Goal: Navigation & Orientation: Find specific page/section

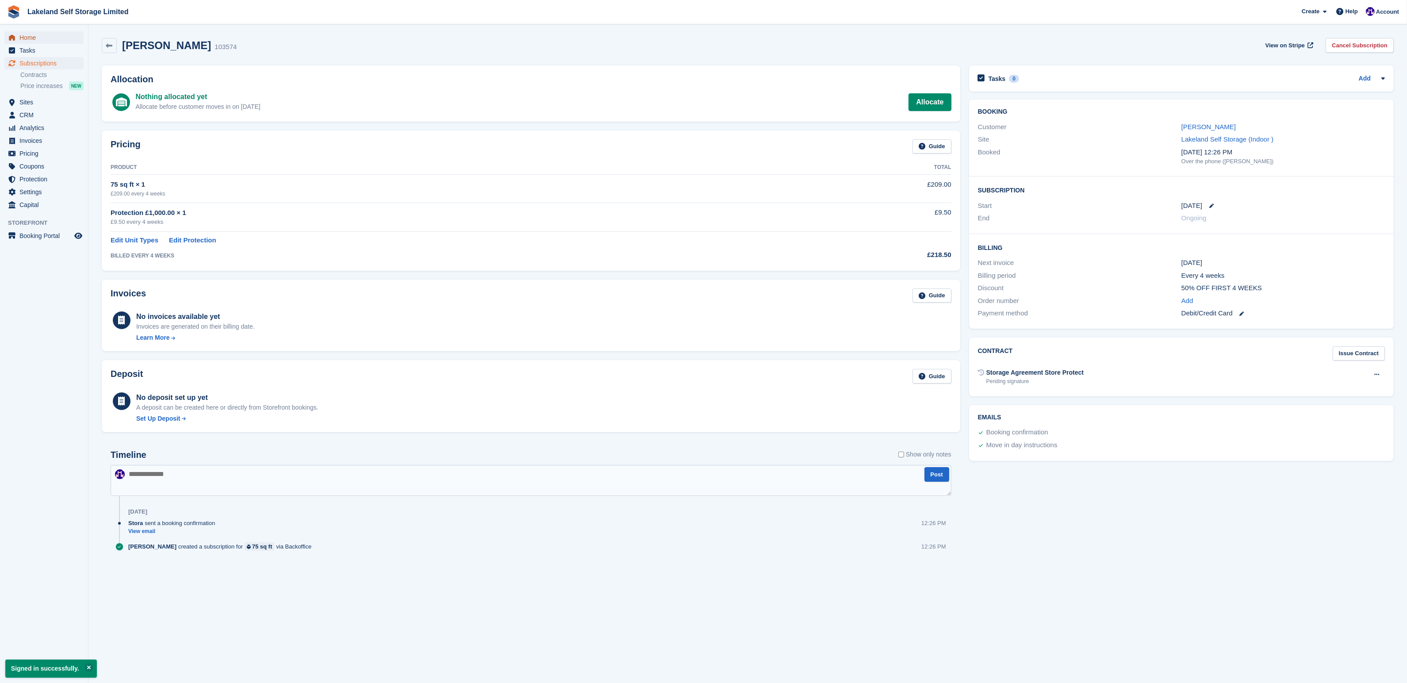
click at [30, 38] on span "Home" at bounding box center [45, 37] width 53 height 12
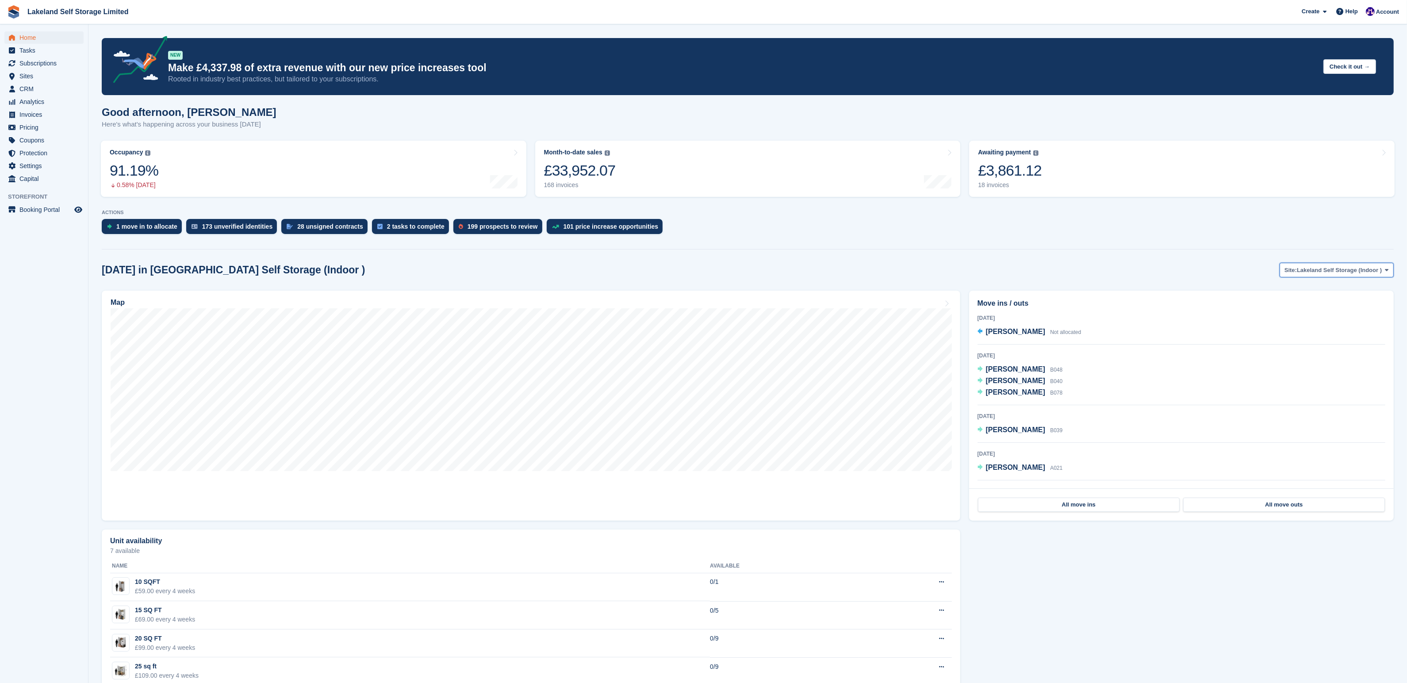
click at [1388, 270] on icon at bounding box center [1387, 270] width 4 height 6
click at [1326, 304] on link "Lakeland Self Storage (Outdoor drive up)" at bounding box center [1324, 307] width 132 height 16
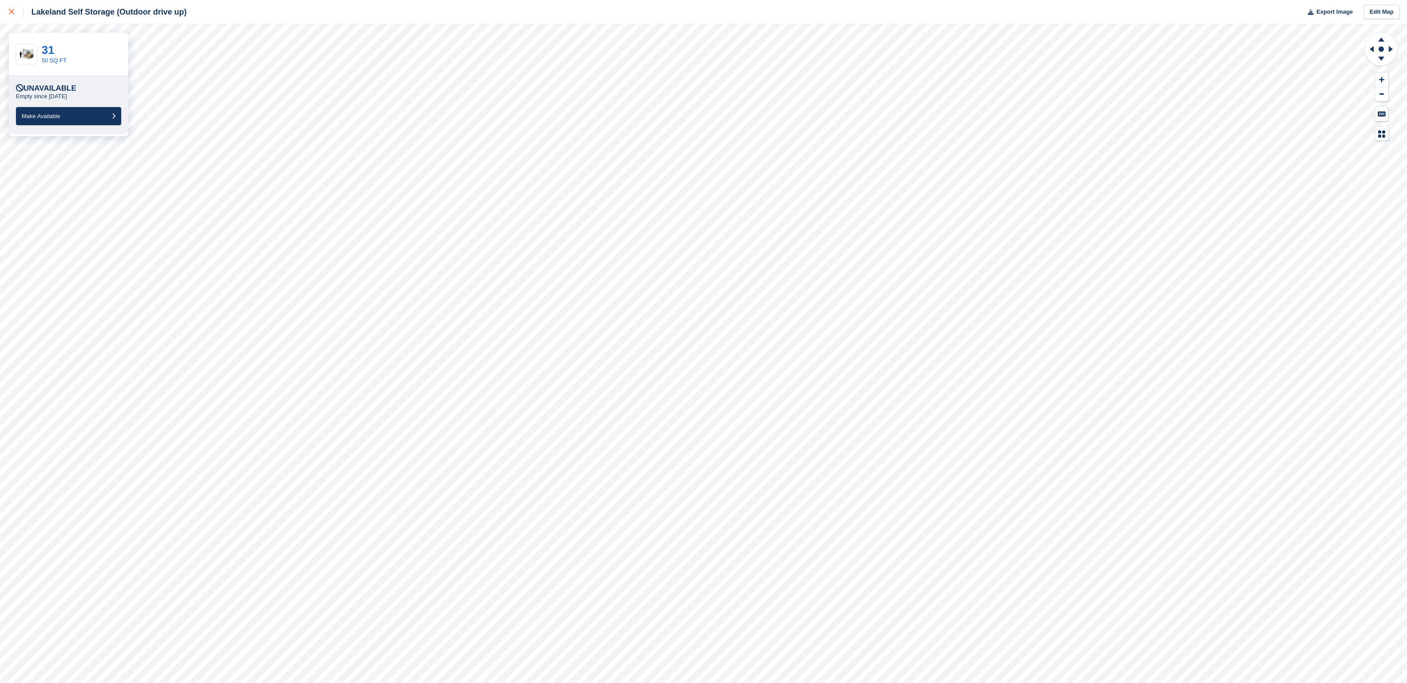
click at [12, 10] on icon at bounding box center [11, 11] width 5 height 5
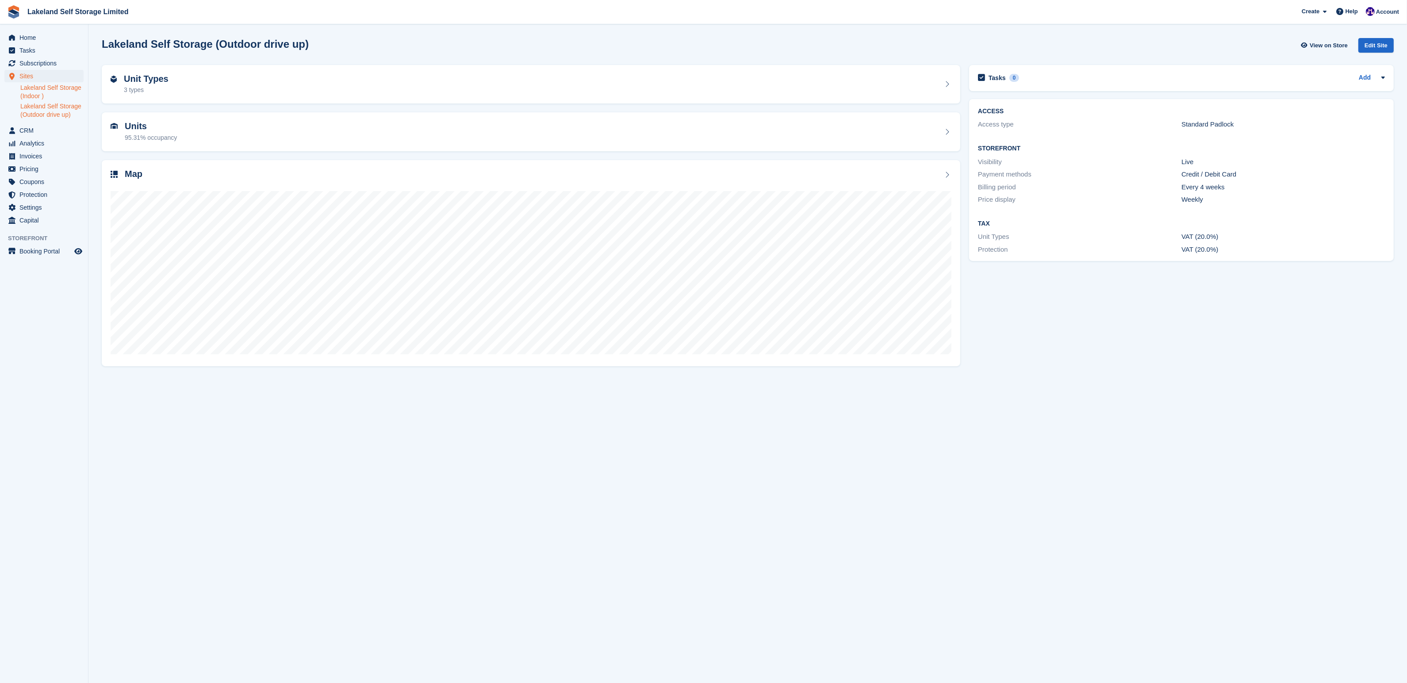
click at [52, 89] on link "Lakeland Self Storage (Indoor )" at bounding box center [51, 92] width 63 height 17
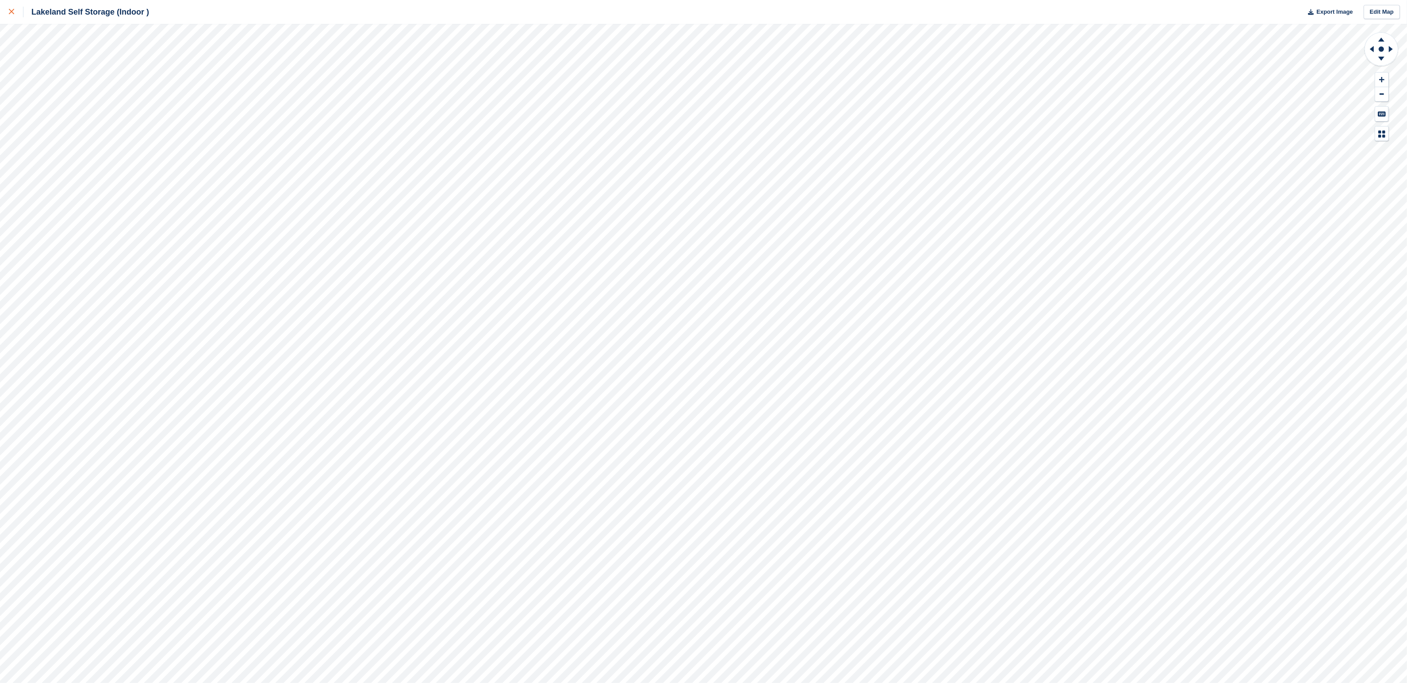
click at [11, 9] on icon at bounding box center [11, 11] width 5 height 5
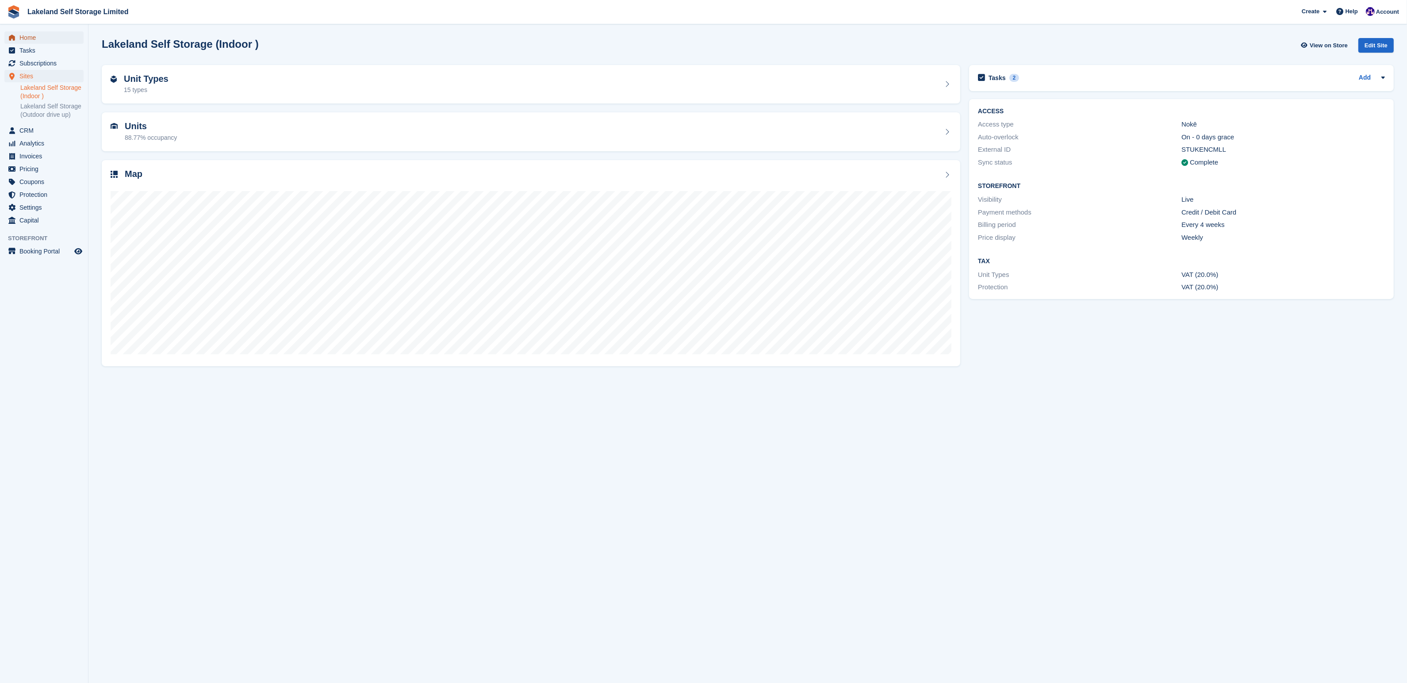
click at [39, 38] on span "Home" at bounding box center [45, 37] width 53 height 12
